Goal: Information Seeking & Learning: Learn about a topic

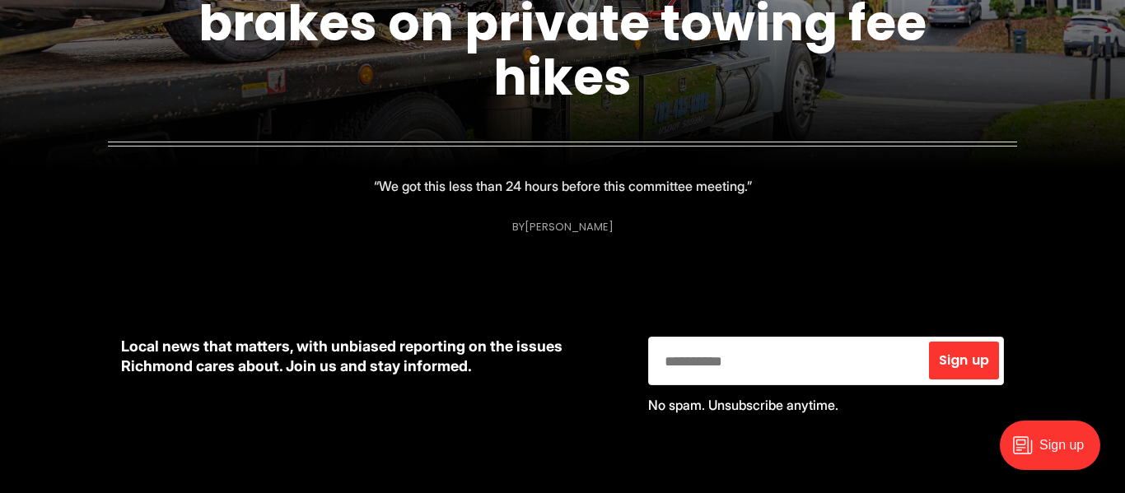
scroll to position [253, 0]
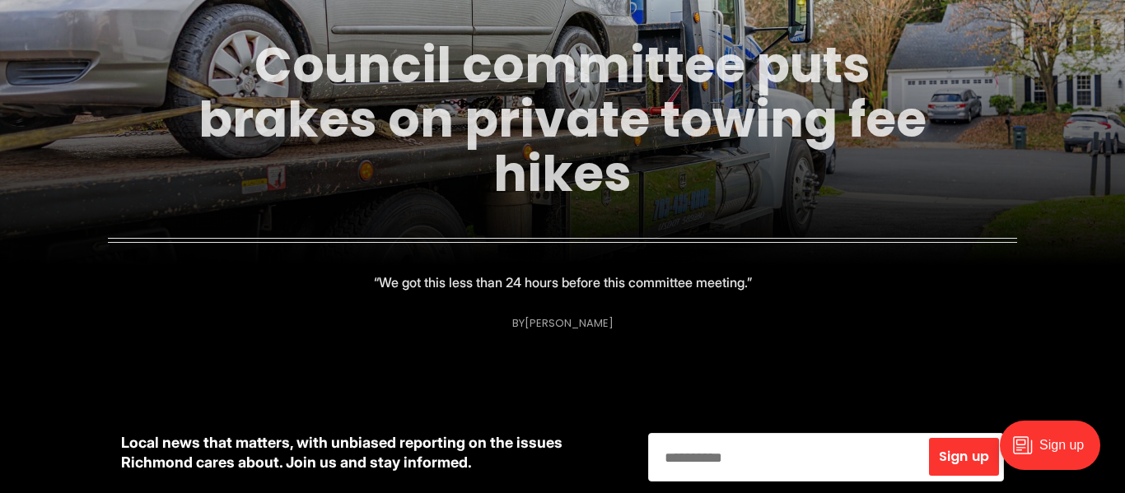
click at [495, 108] on link "Council committee puts brakes on private towing fee hikes" at bounding box center [563, 119] width 728 height 178
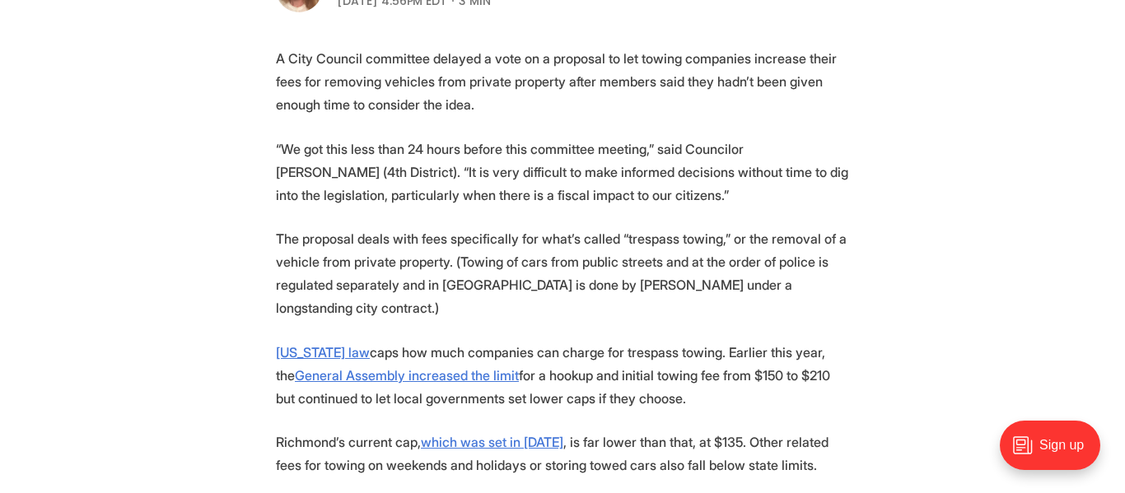
scroll to position [622, 0]
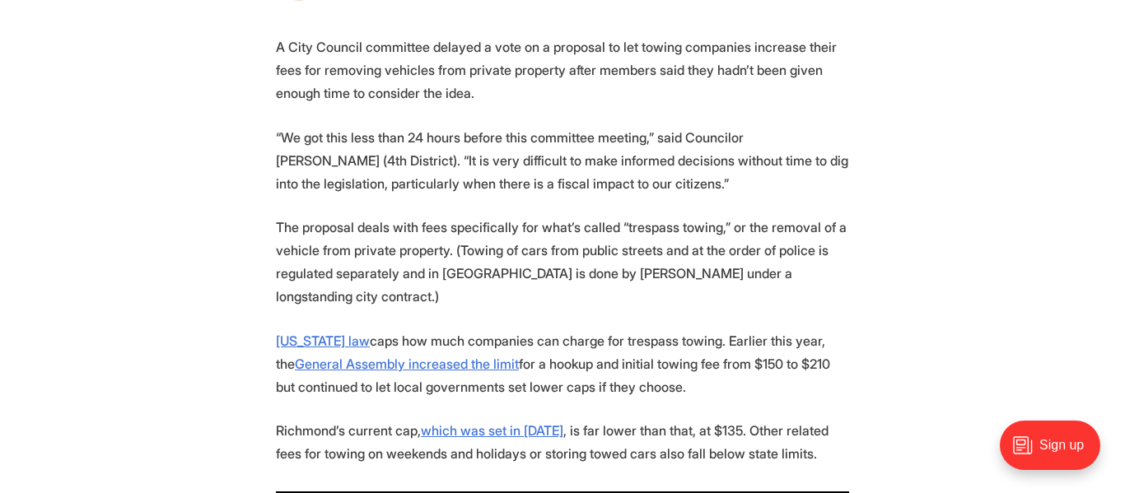
drag, startPoint x: 275, startPoint y: 227, endPoint x: 657, endPoint y: 365, distance: 406.5
copy section "The proposal deals with fees specifically for what’s called “trespass towing,” …"
